Goal: Transaction & Acquisition: Purchase product/service

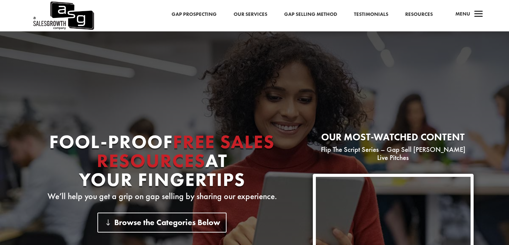
click at [323, 12] on link "Gap Selling Method" at bounding box center [310, 14] width 53 height 9
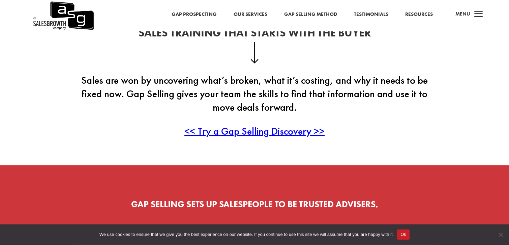
scroll to position [180, 0]
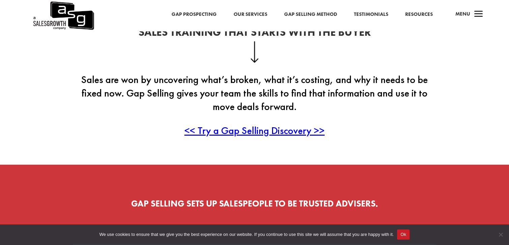
click at [251, 130] on span "<< Try a Gap Selling Discovery >>" at bounding box center [254, 130] width 140 height 13
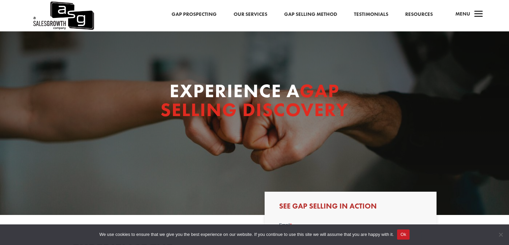
click at [312, 13] on link "Gap Selling Method" at bounding box center [310, 14] width 53 height 9
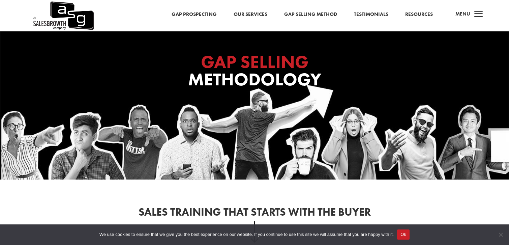
click at [471, 13] on div "a Menu" at bounding box center [467, 16] width 32 height 16
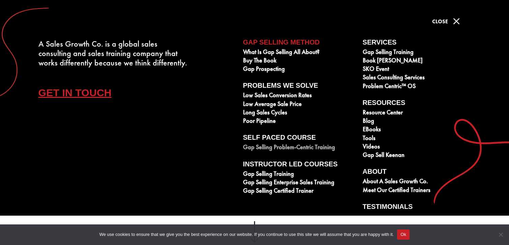
click at [286, 147] on link "Gap Selling Problem-Centric Training" at bounding box center [299, 148] width 112 height 8
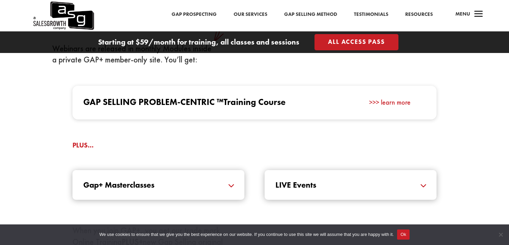
scroll to position [656, 0]
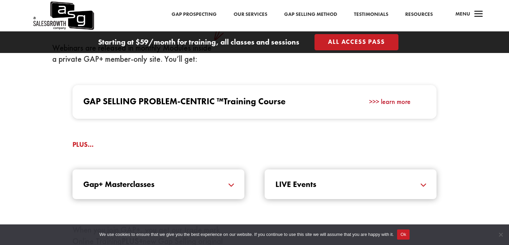
click at [390, 100] on link ">>> learn more" at bounding box center [389, 101] width 41 height 9
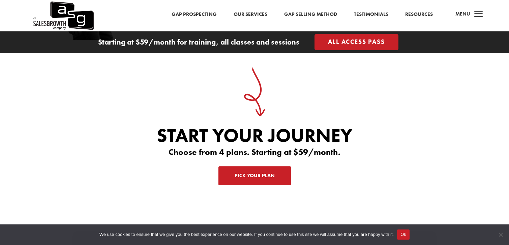
scroll to position [2073, 0]
click at [255, 174] on link "Pick Your Plan" at bounding box center [255, 175] width 73 height 19
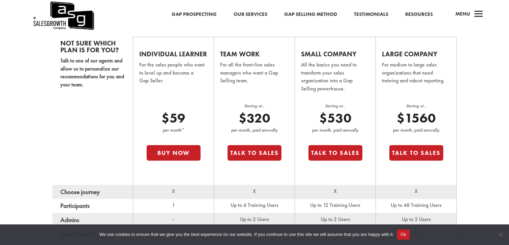
scroll to position [439, 0]
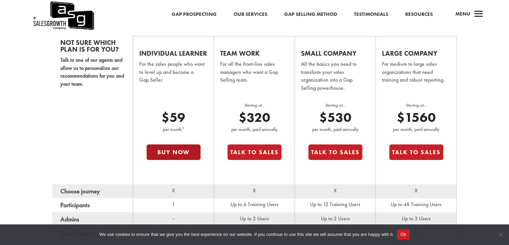
click at [182, 154] on button "Buy Now" at bounding box center [174, 152] width 54 height 16
